Goal: Task Accomplishment & Management: Use online tool/utility

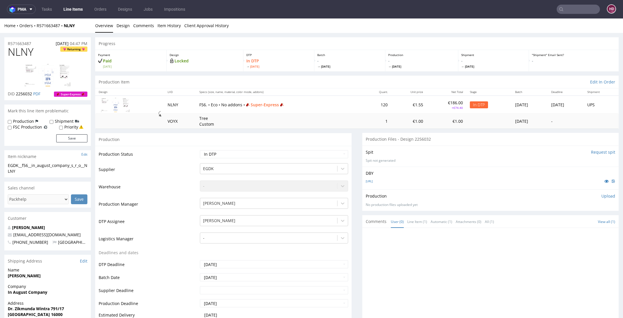
click at [78, 12] on link "Line Items" at bounding box center [73, 9] width 26 height 9
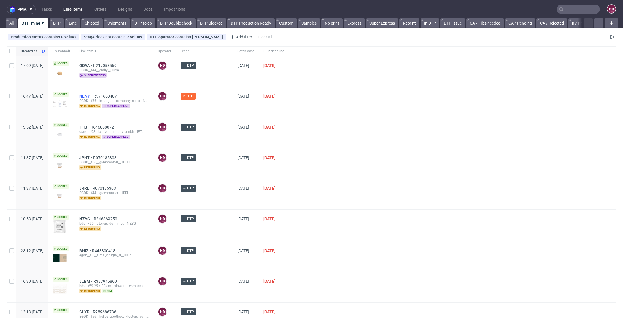
click at [93, 97] on span "NLNY" at bounding box center [86, 96] width 14 height 5
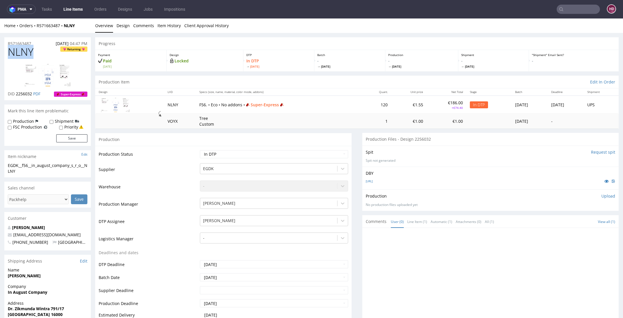
drag, startPoint x: 44, startPoint y: 52, endPoint x: -11, endPoint y: 57, distance: 55.6
copy span "NLNY"
drag, startPoint x: 35, startPoint y: 171, endPoint x: 5, endPoint y: 164, distance: 30.8
click at [5, 164] on div "EGDK__f56__in_august_company_s_r_o__NLNY EGDK__f56 __in_august_company_s_r_o__N…" at bounding box center [47, 169] width 87 height 15
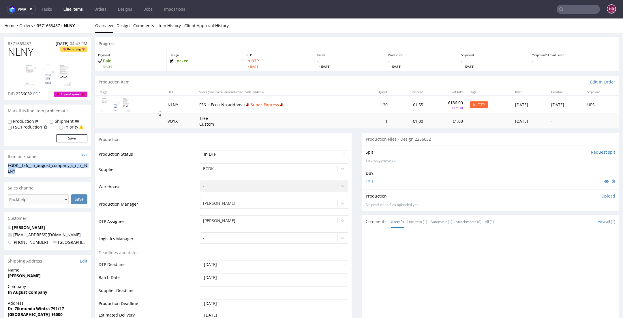
copy div "EGDK__f56__in_august_company_s_r_o__NLNY"
drag, startPoint x: 36, startPoint y: 44, endPoint x: -11, endPoint y: 44, distance: 47.0
copy p "R571663487"
click at [33, 93] on p "DID 2256032 PDF" at bounding box center [24, 94] width 33 height 6
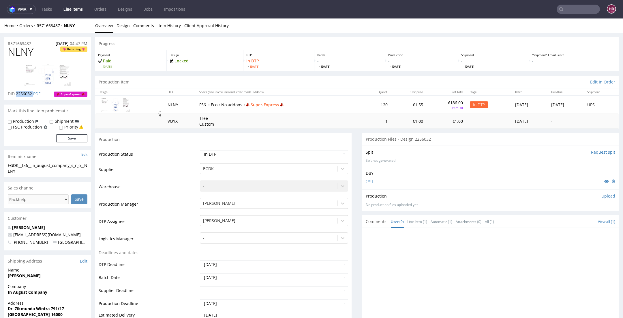
drag, startPoint x: 33, startPoint y: 93, endPoint x: 16, endPoint y: 93, distance: 16.2
click at [16, 93] on p "DID 2256032 PDF" at bounding box center [24, 94] width 33 height 6
copy p "2256032"
click at [601, 196] on p "Upload" at bounding box center [608, 196] width 14 height 6
click at [567, 222] on div "Add files" at bounding box center [574, 222] width 29 height 9
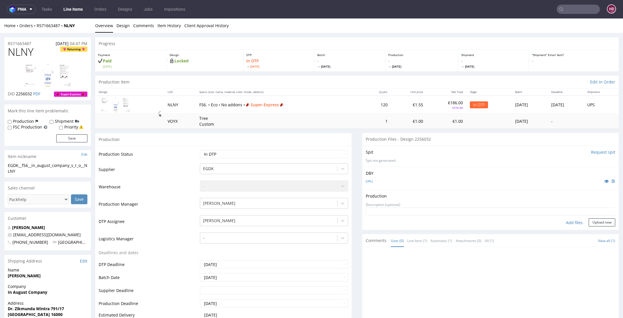
type input "C:\fakepath\EGDK__f56__in_august_company_s_r_o__NLNY__d2256032 __oR571663487.pdf"
click at [594, 229] on button "Upload now" at bounding box center [602, 231] width 27 height 8
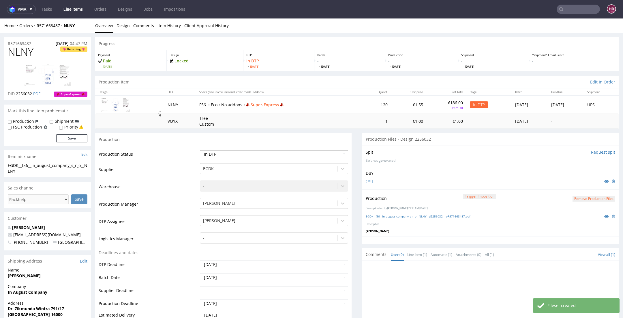
click at [253, 154] on select "Waiting for Artwork Waiting for Diecut Waiting for Mockup Waiting for DTP Waiti…" at bounding box center [274, 154] width 148 height 8
select select "dtp_production_ready"
click at [200, 150] on select "Waiting for Artwork Waiting for Diecut Waiting for Mockup Waiting for DTP Waiti…" at bounding box center [274, 154] width 148 height 8
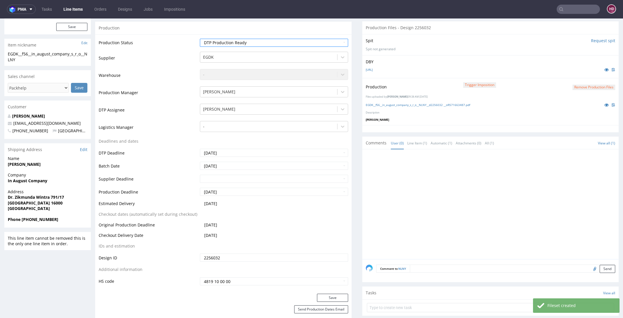
scroll to position [141, 0]
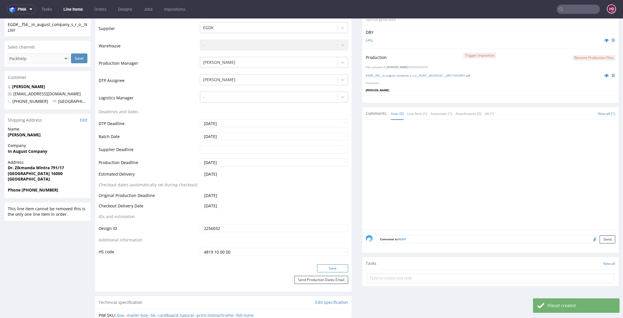
click at [328, 268] on button "Save" at bounding box center [332, 268] width 31 height 8
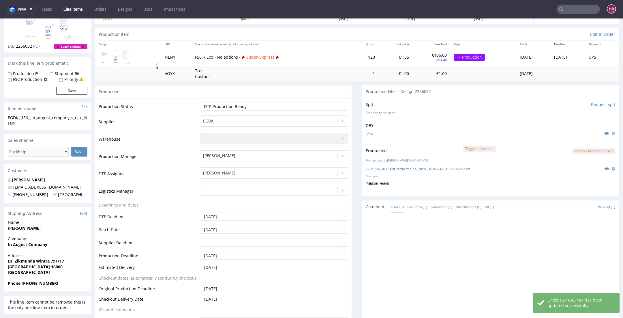
scroll to position [0, 0]
